Goal: Information Seeking & Learning: Learn about a topic

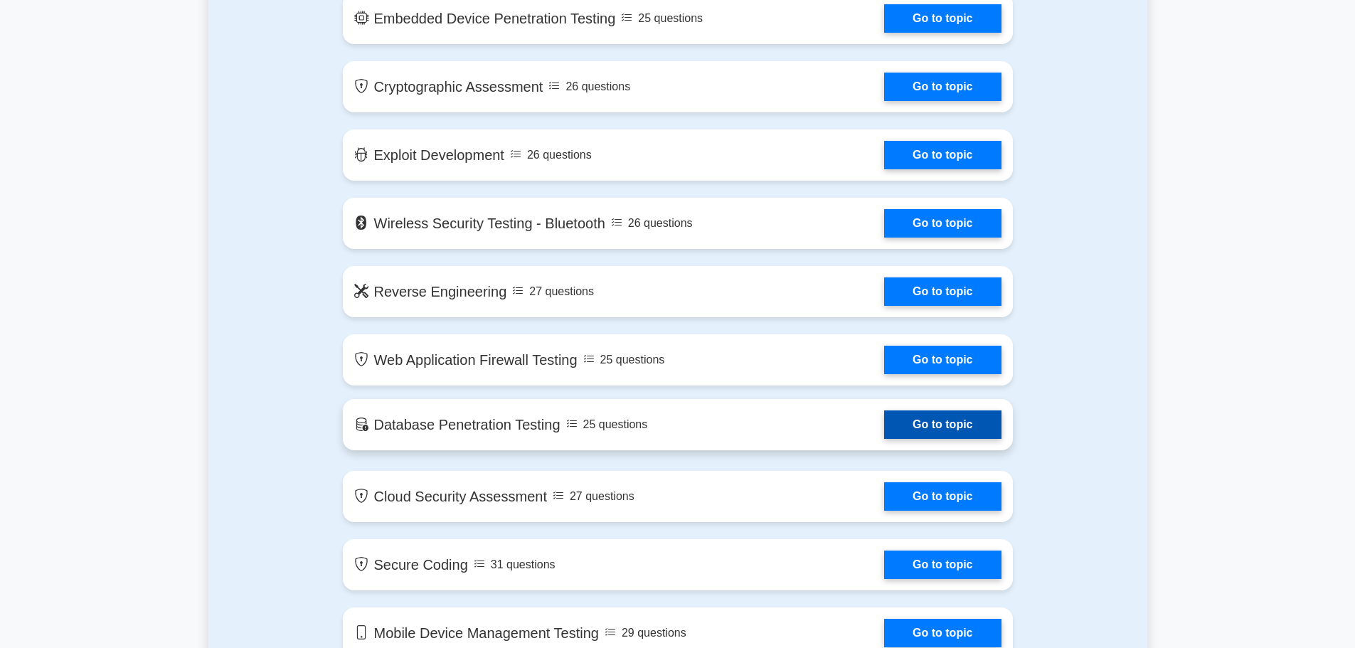
scroll to position [1779, 0]
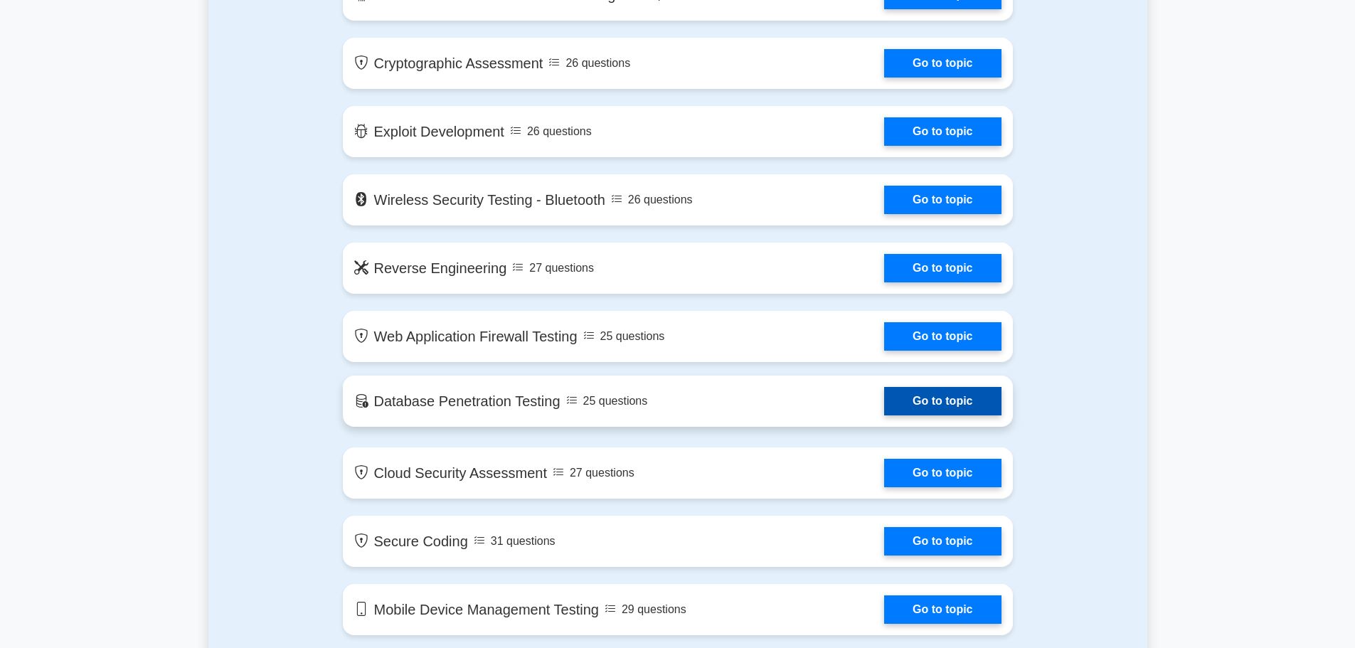
click at [884, 411] on link "Go to topic" at bounding box center [942, 401] width 117 height 28
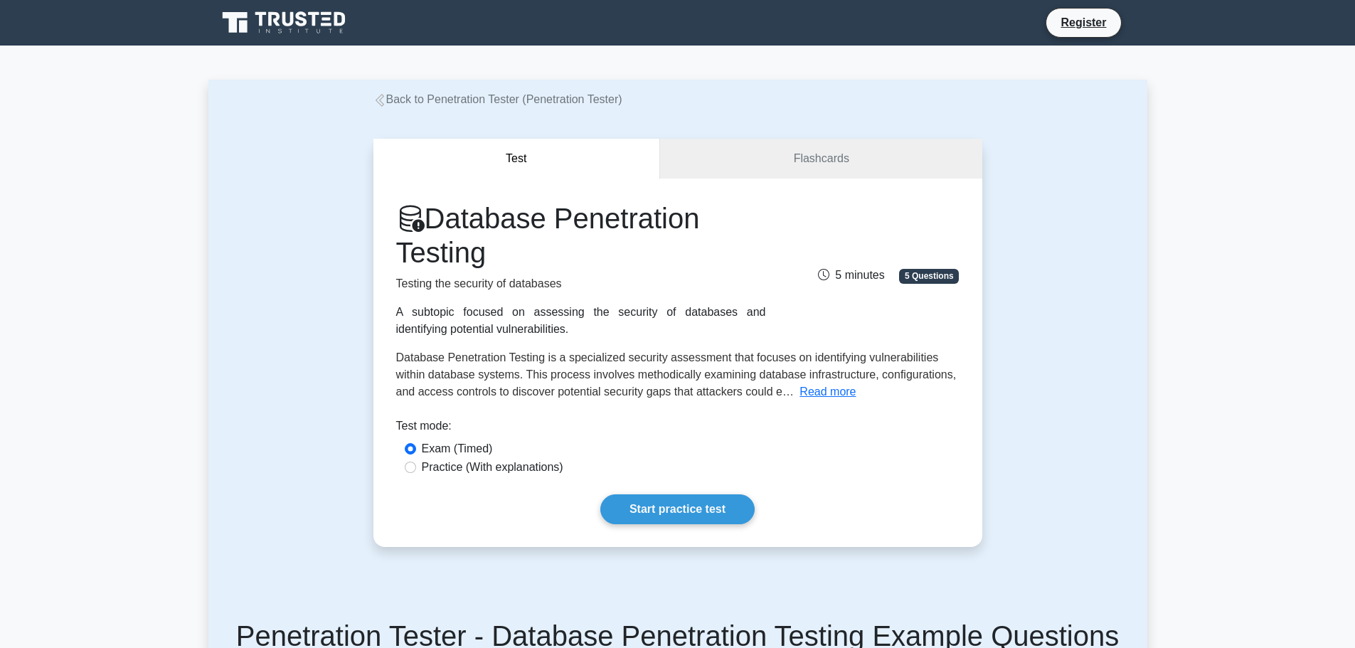
click at [455, 467] on label "Practice (With explanations)" at bounding box center [493, 467] width 142 height 17
click at [416, 467] on input "Practice (With explanations)" at bounding box center [410, 467] width 11 height 11
radio input "true"
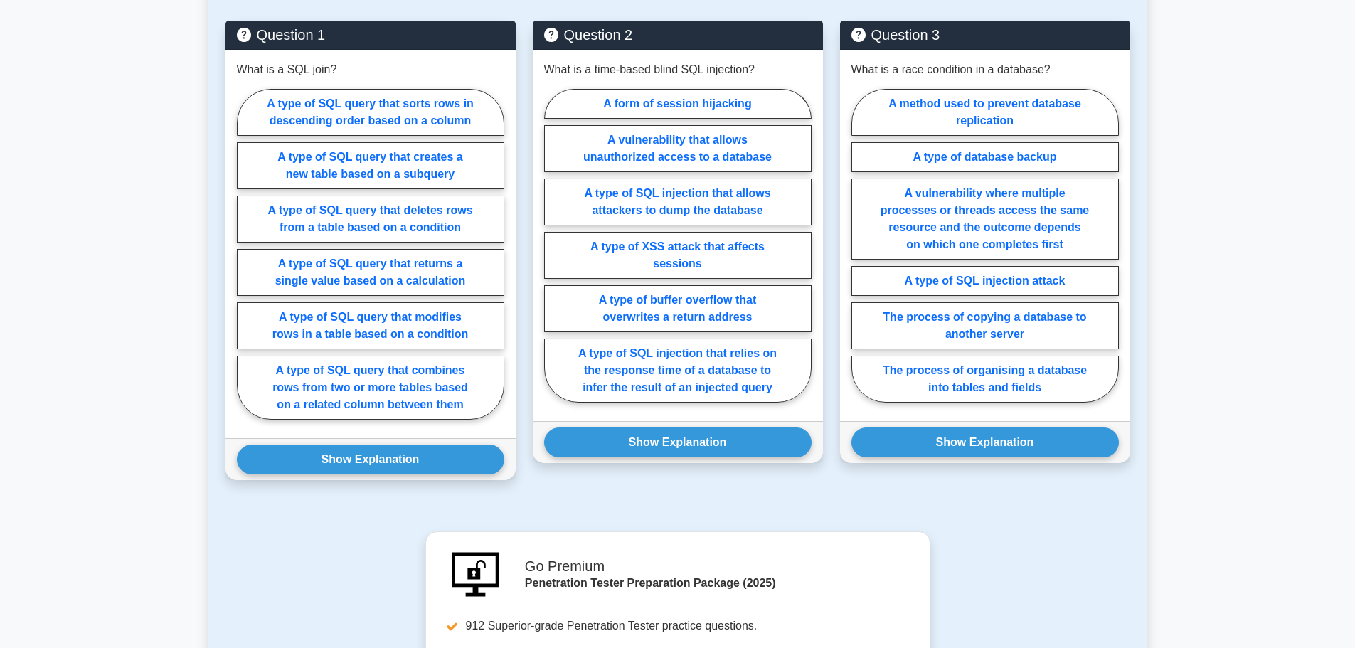
scroll to position [427, 0]
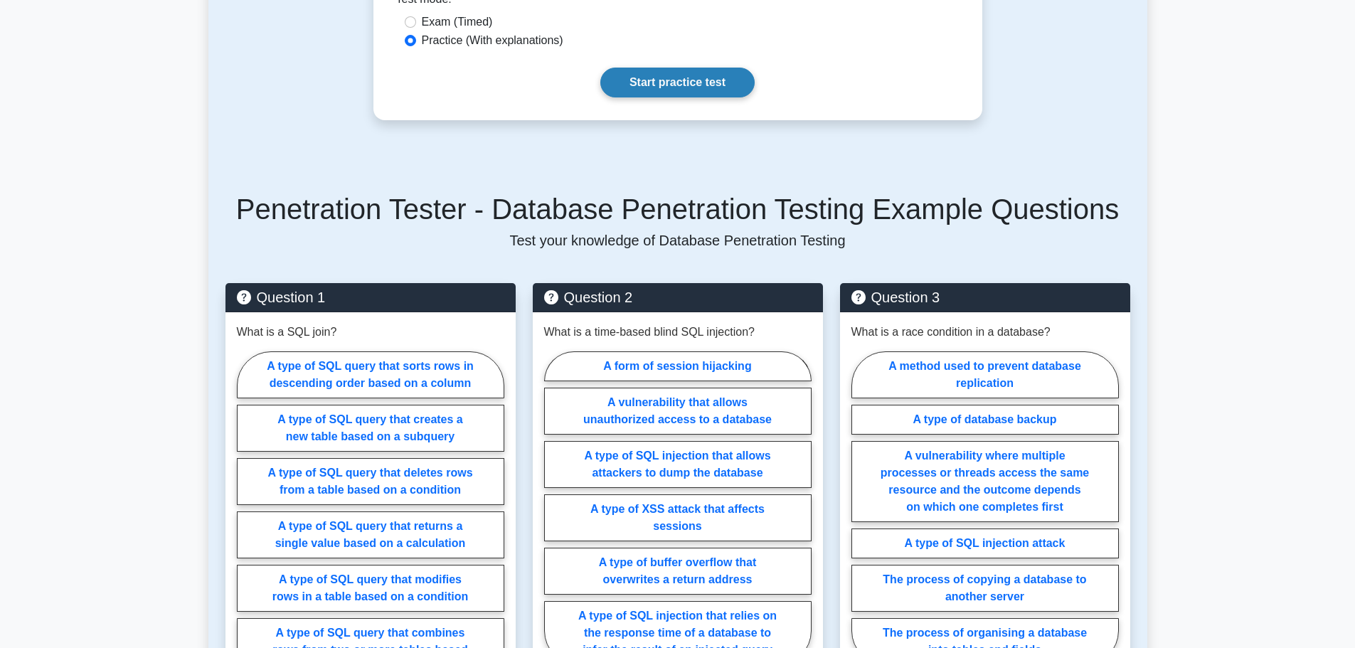
click at [659, 92] on link "Start practice test" at bounding box center [678, 83] width 154 height 30
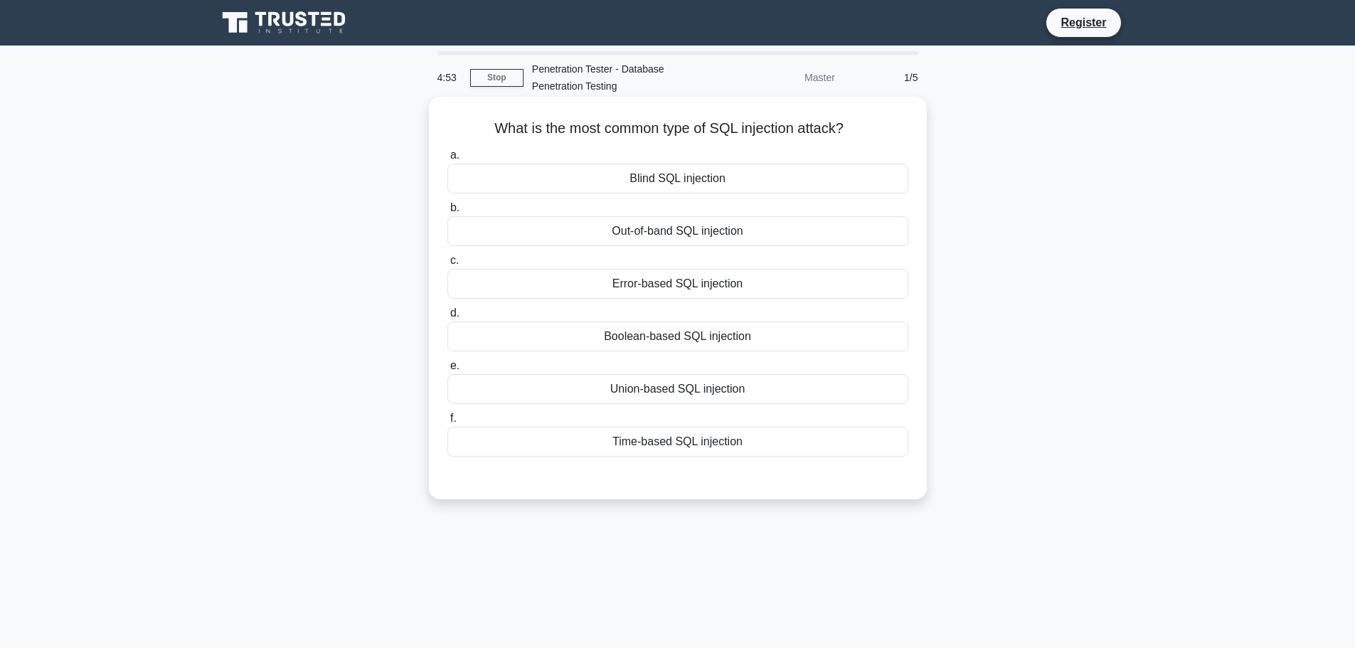
click at [691, 179] on div "Blind SQL injection" at bounding box center [678, 179] width 461 height 30
click at [448, 160] on input "a. Blind SQL injection" at bounding box center [448, 155] width 0 height 9
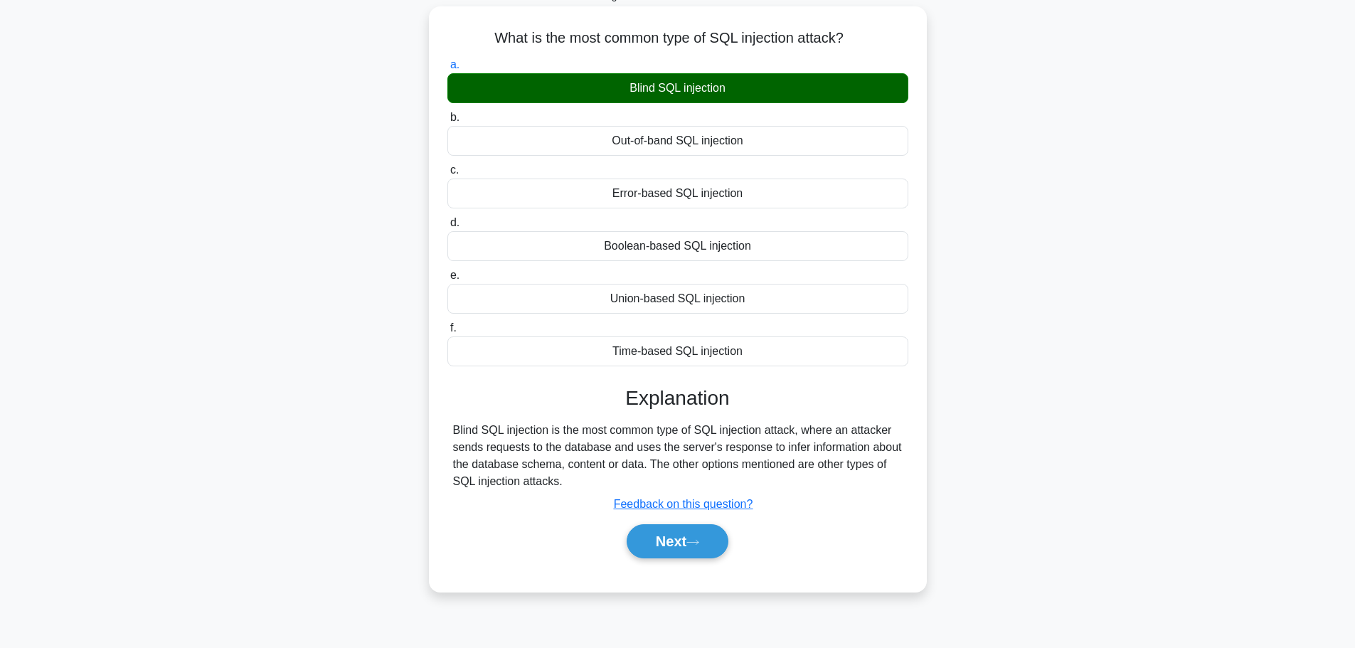
scroll to position [120, 0]
